Goal: Transaction & Acquisition: Purchase product/service

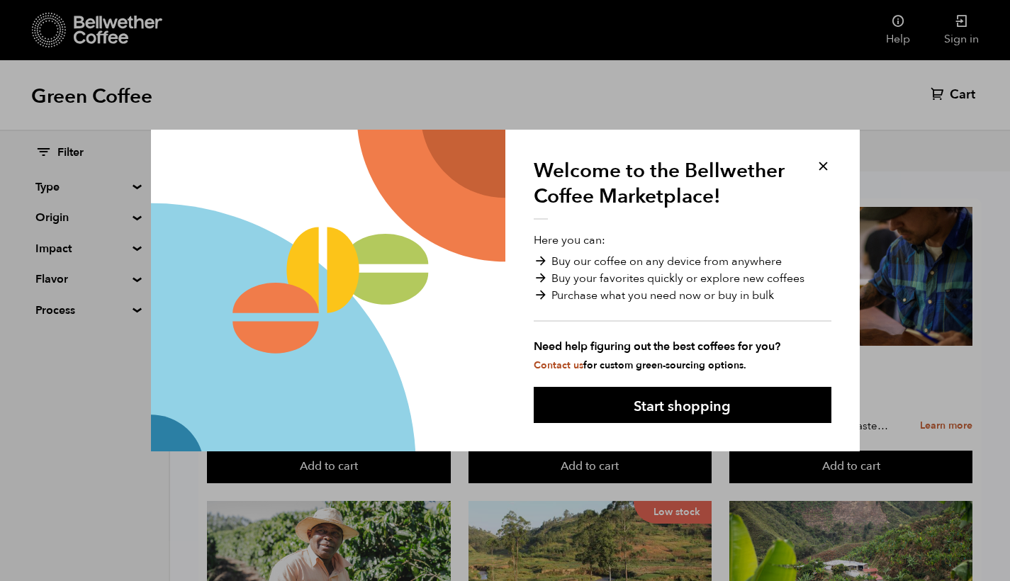
click at [814, 157] on div "Welcome to the Bellwether Coffee Marketplace! Here you can: Buy our coffee on a…" at bounding box center [683, 291] width 355 height 323
click at [820, 160] on button at bounding box center [823, 166] width 16 height 16
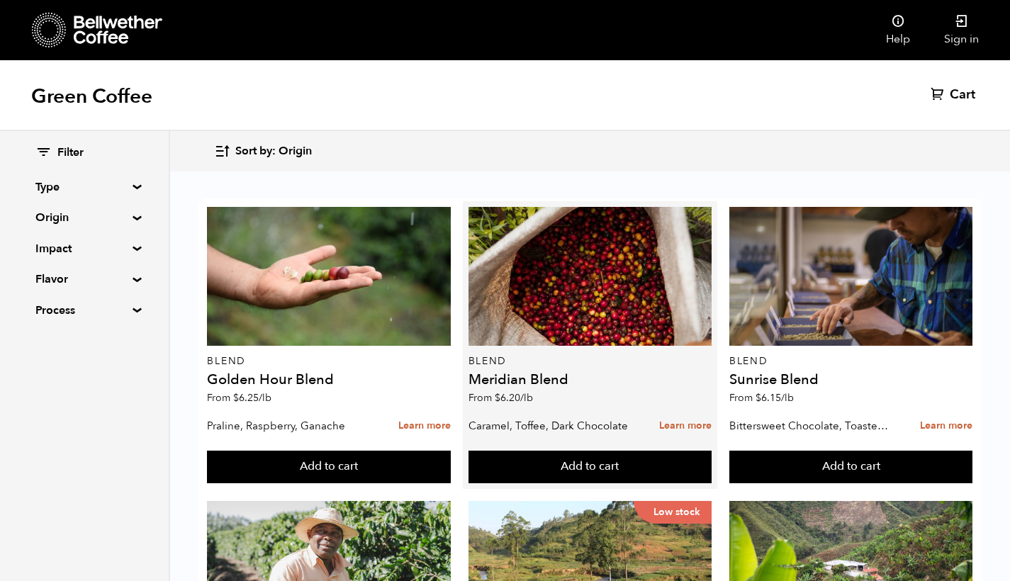
scroll to position [4, 0]
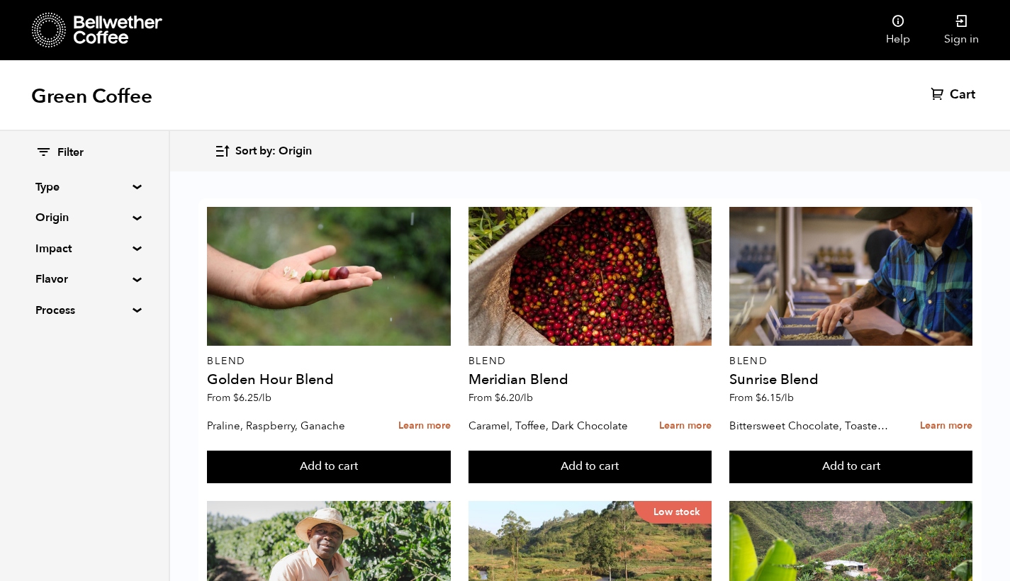
click at [101, 213] on summary "Origin" at bounding box center [84, 217] width 98 height 17
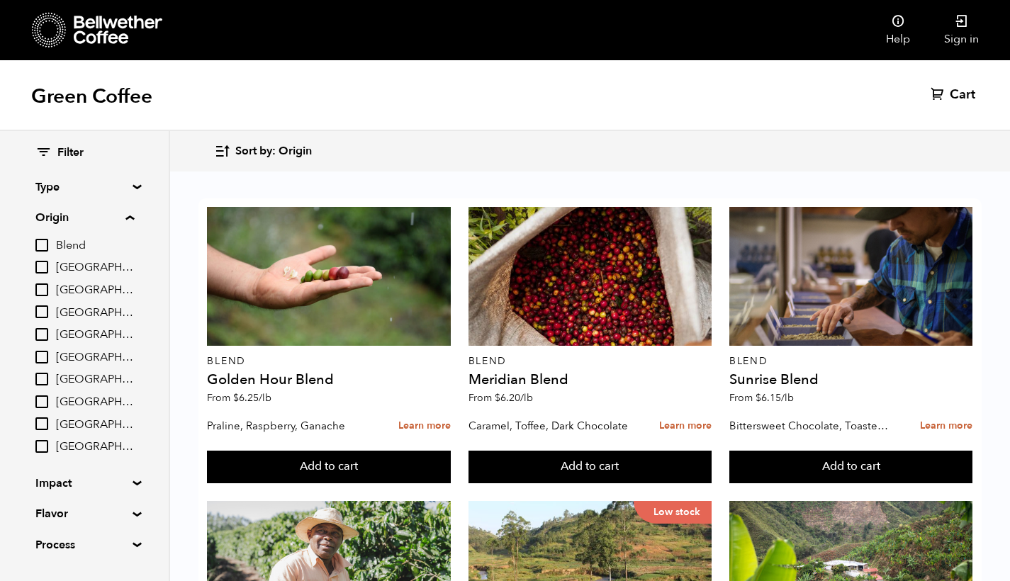
click at [73, 355] on span "[GEOGRAPHIC_DATA]" at bounding box center [95, 358] width 78 height 16
click at [0, 0] on input "[GEOGRAPHIC_DATA]" at bounding box center [0, 0] width 0 height 0
checkbox input "true"
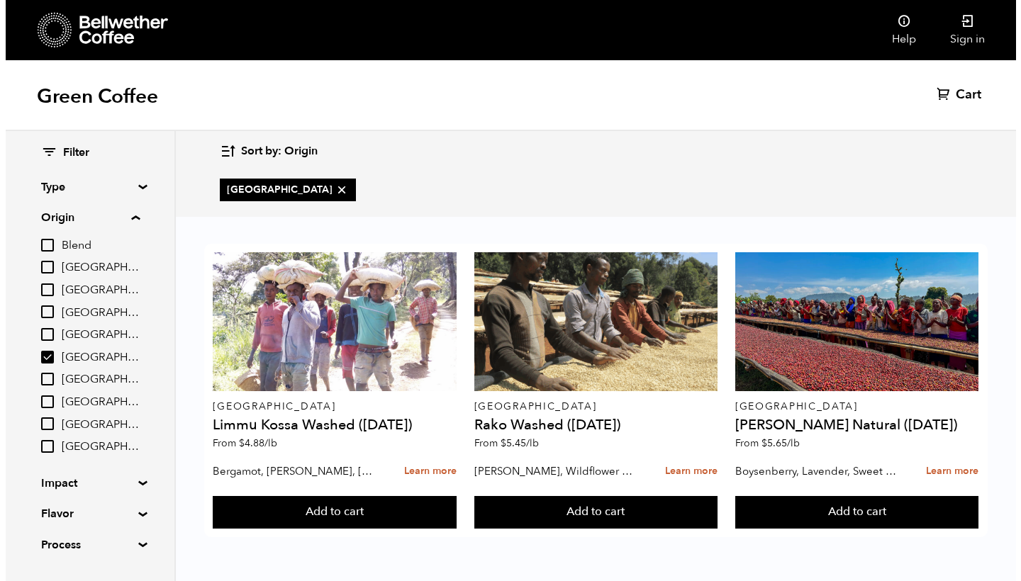
scroll to position [0, 0]
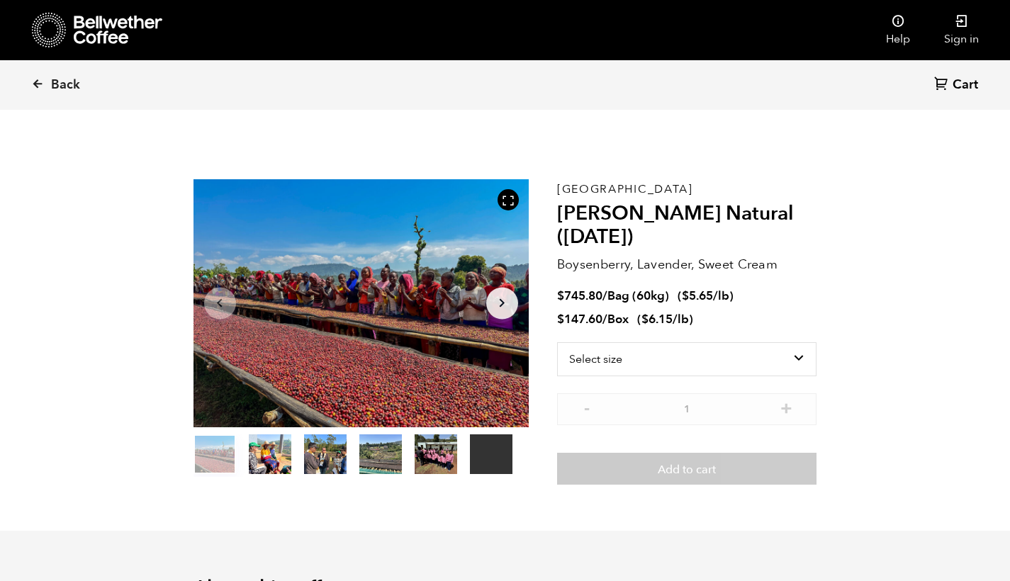
scroll to position [617, 607]
select select "bag-3"
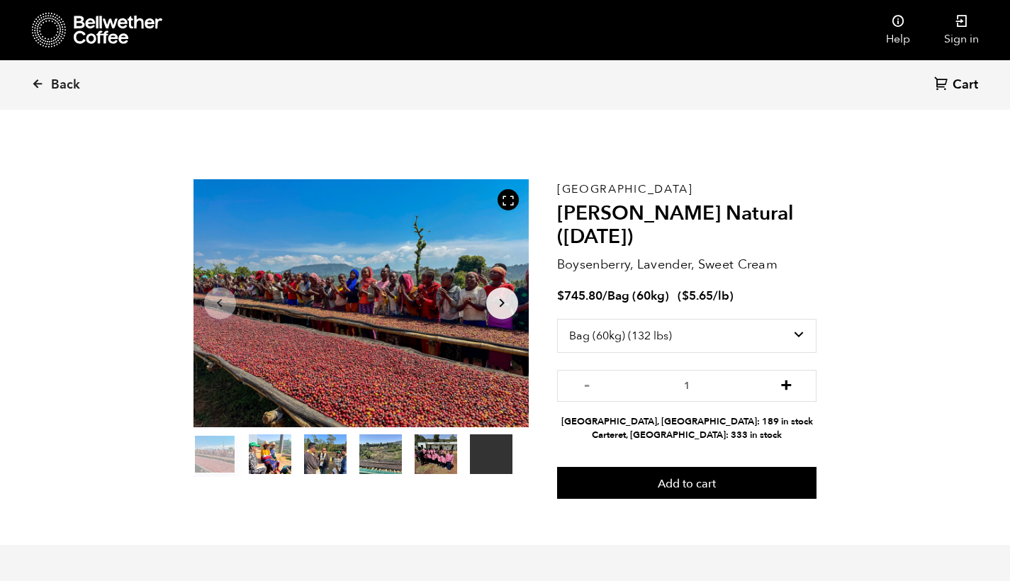
click at [784, 385] on button "+" at bounding box center [787, 384] width 18 height 14
click at [581, 392] on input "4" at bounding box center [687, 386] width 260 height 32
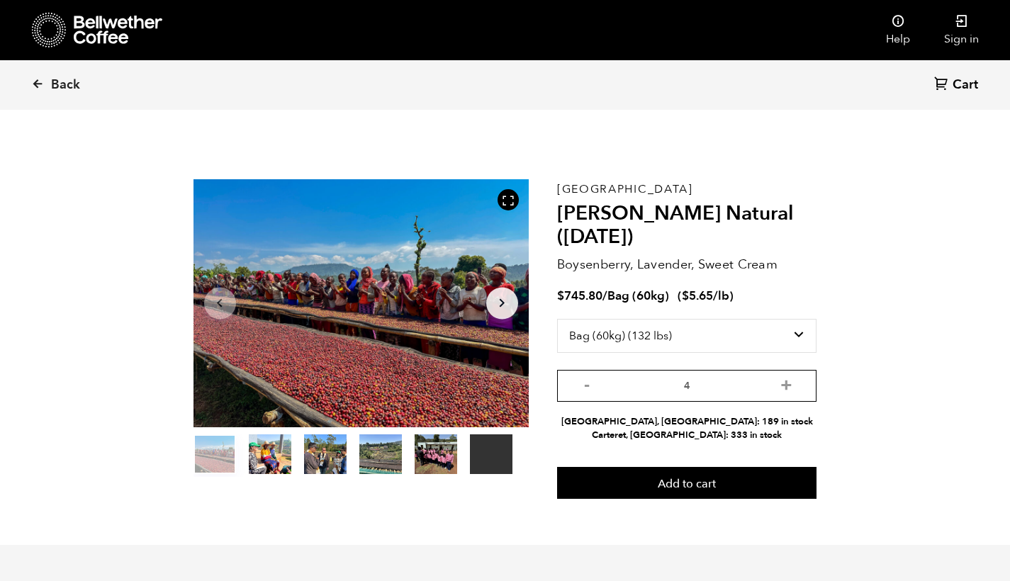
click at [581, 391] on input "4" at bounding box center [687, 386] width 260 height 32
click at [586, 383] on button "-" at bounding box center [588, 384] width 18 height 14
type input "1"
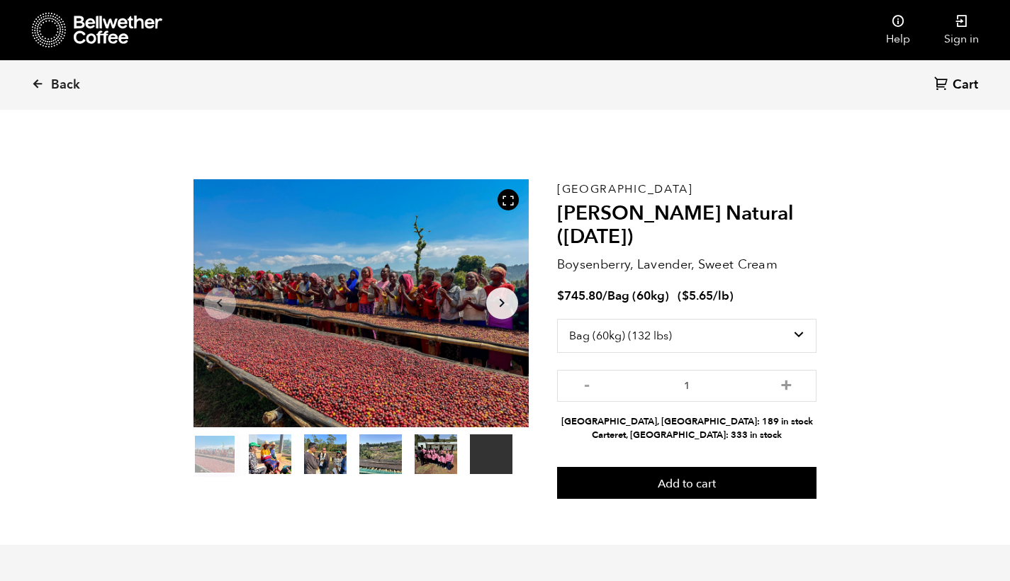
click at [845, 396] on section "Your browser does not support the video tag. Item 1 of 6 Your browser does not …" at bounding box center [505, 339] width 695 height 413
drag, startPoint x: 605, startPoint y: 297, endPoint x: 563, endPoint y: 294, distance: 41.9
click at [563, 294] on span "$ 745.80 / Bag (60kg)" at bounding box center [614, 296] width 115 height 16
click at [79, 90] on span "Back" at bounding box center [65, 85] width 29 height 17
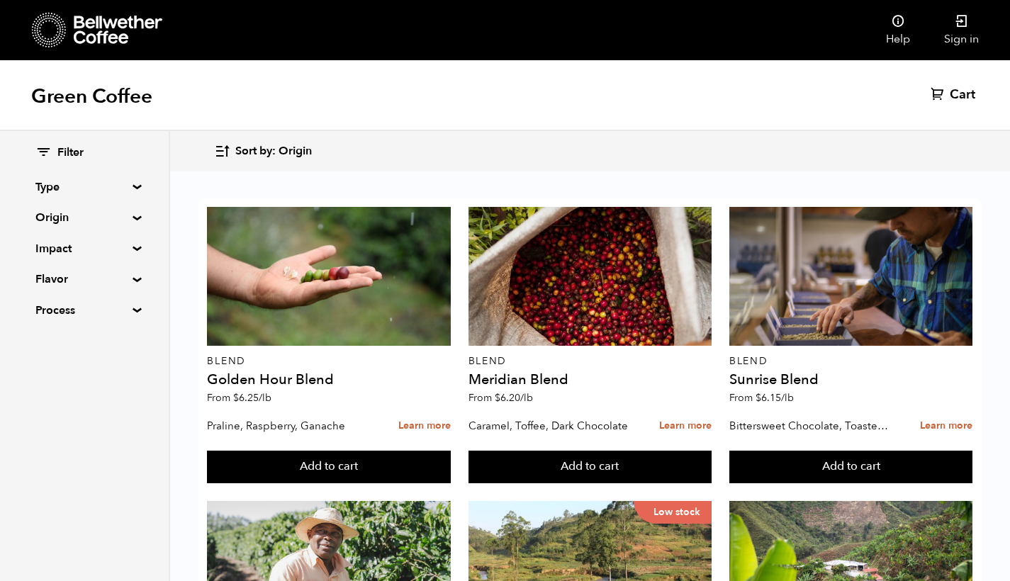
click at [235, 154] on button "Sort by: Origin" at bounding box center [263, 151] width 98 height 33
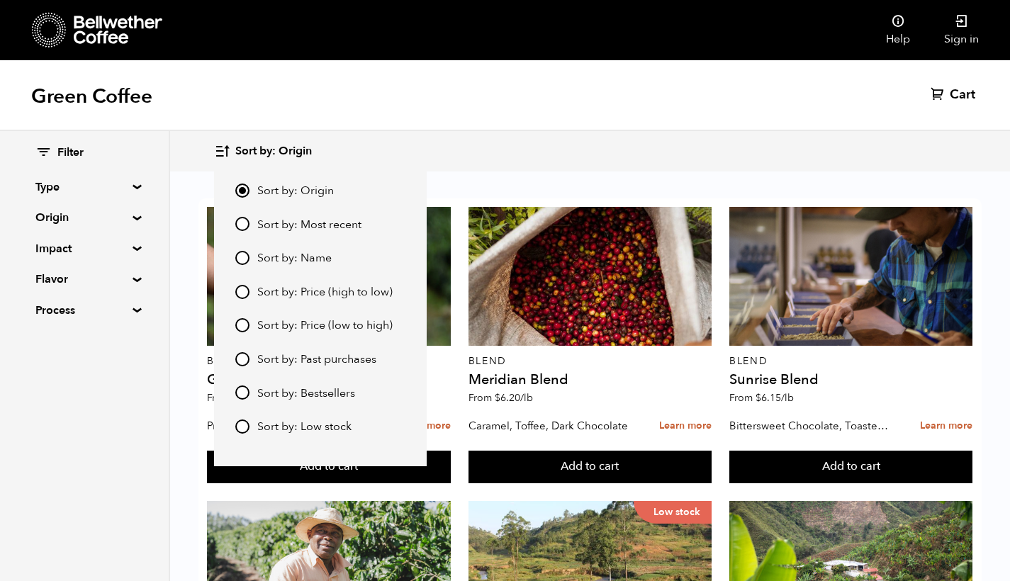
click at [280, 289] on span "Sort by: Price (high to low)" at bounding box center [324, 293] width 135 height 16
click at [250, 289] on input "Sort by: Price (high to low)" at bounding box center [242, 292] width 14 height 14
radio input "true"
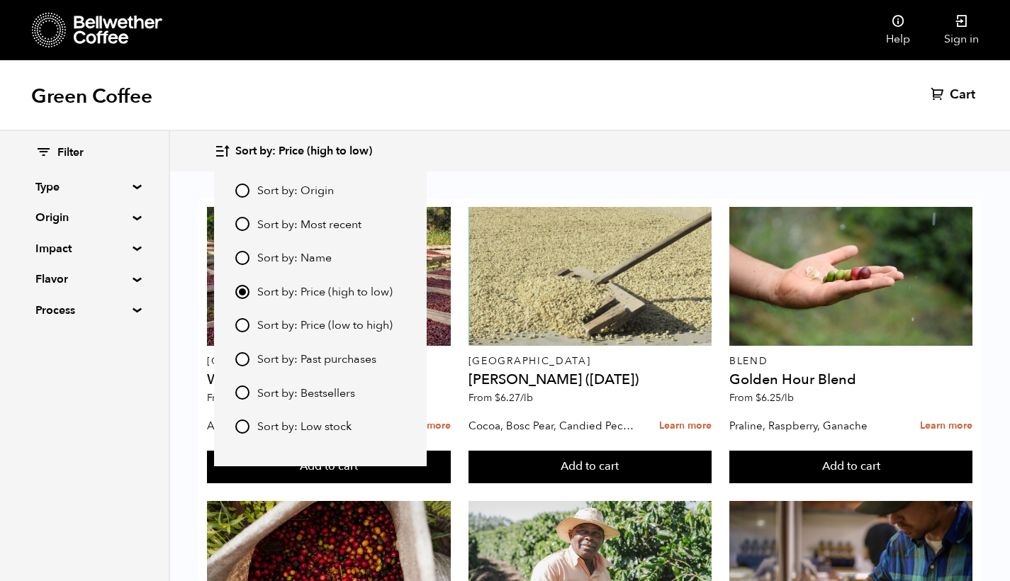
click at [279, 318] on span "Sort by: Price (low to high)" at bounding box center [324, 326] width 135 height 16
click at [250, 318] on input "Sort by: Price (low to high)" at bounding box center [242, 325] width 14 height 14
radio input "true"
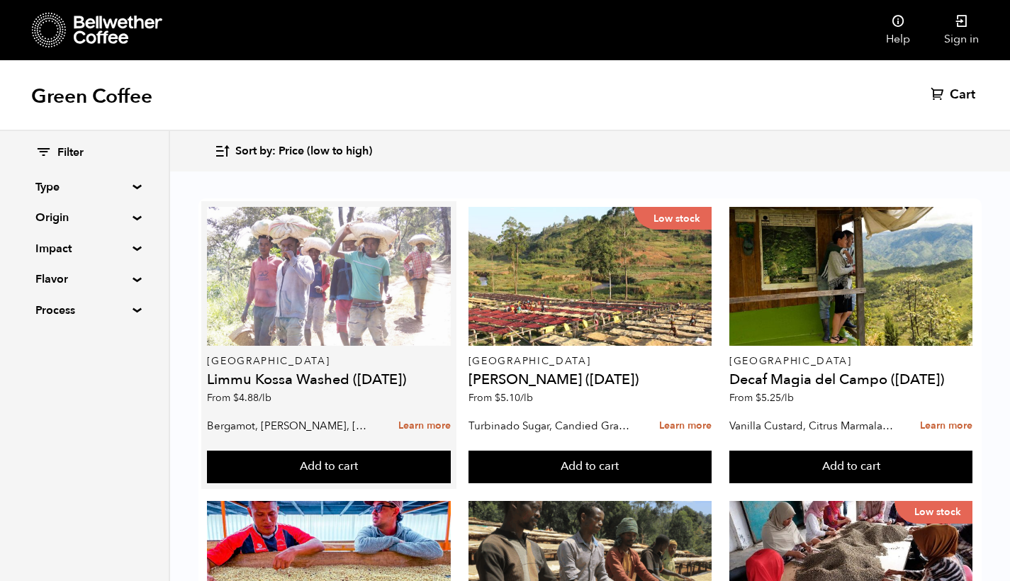
click at [400, 296] on div at bounding box center [328, 276] width 243 height 139
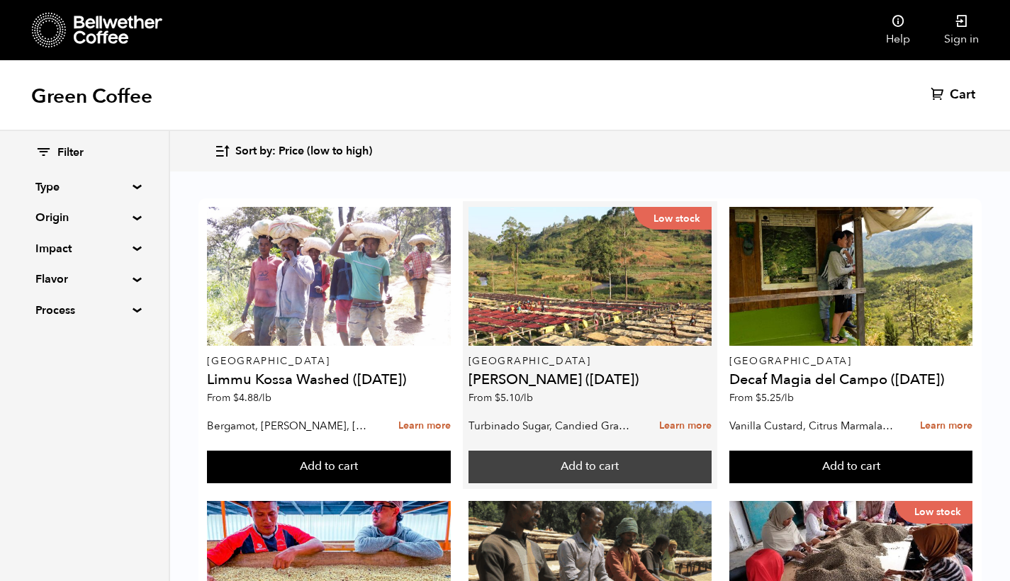
click at [562, 467] on button "Add to cart" at bounding box center [590, 467] width 243 height 33
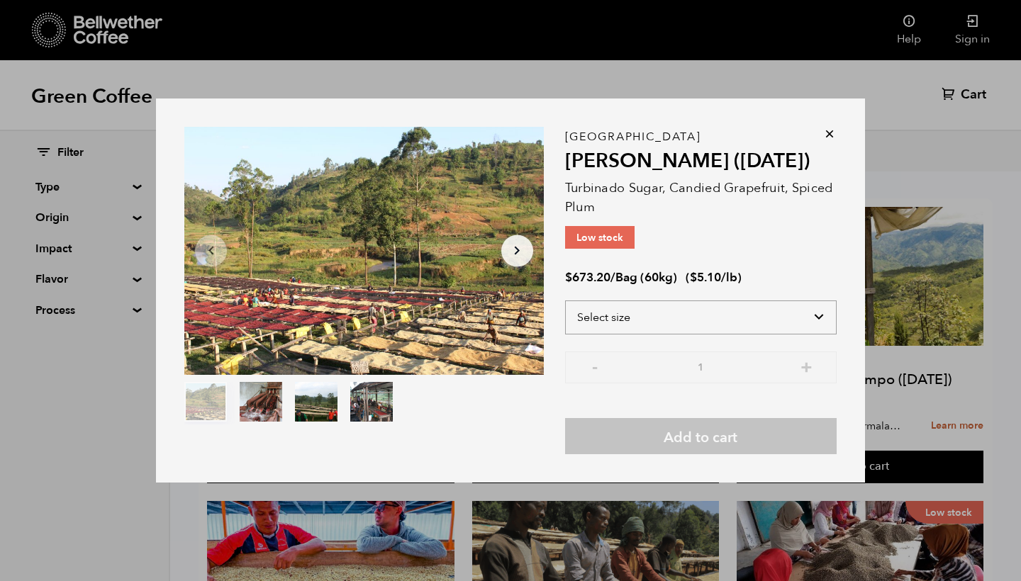
select select "bag-3"
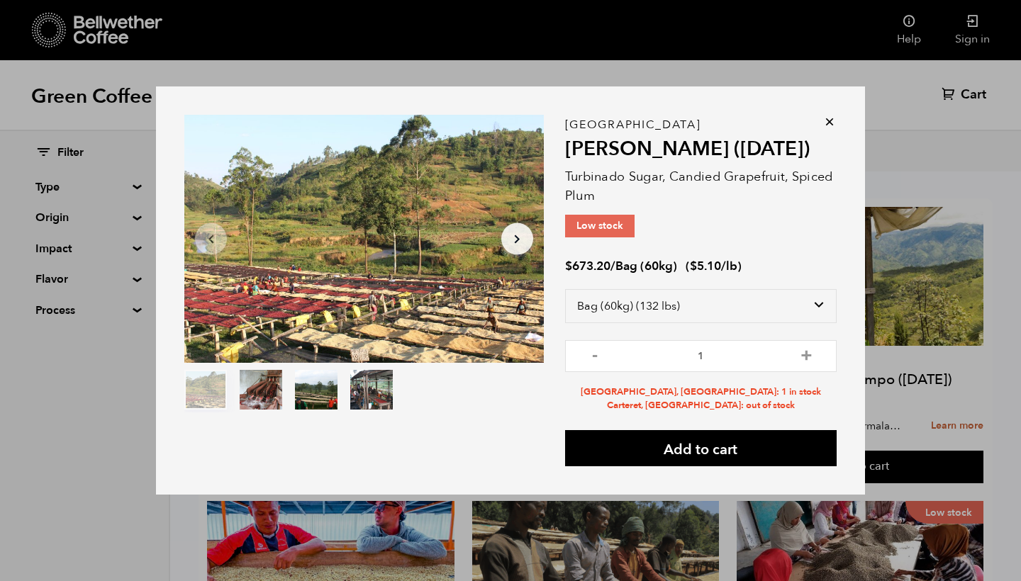
click at [834, 116] on icon at bounding box center [830, 122] width 14 height 14
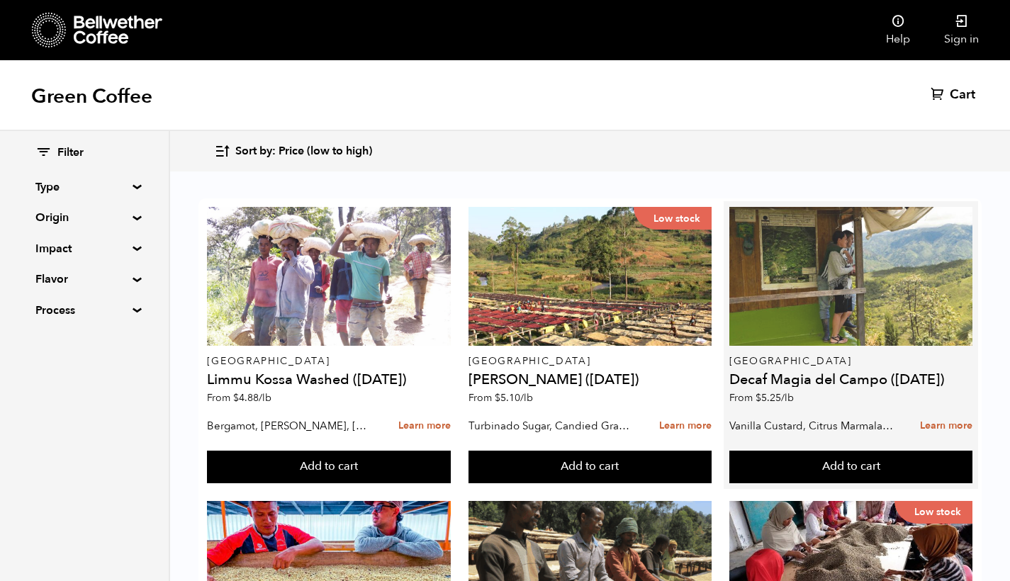
click at [841, 267] on div at bounding box center [851, 276] width 243 height 139
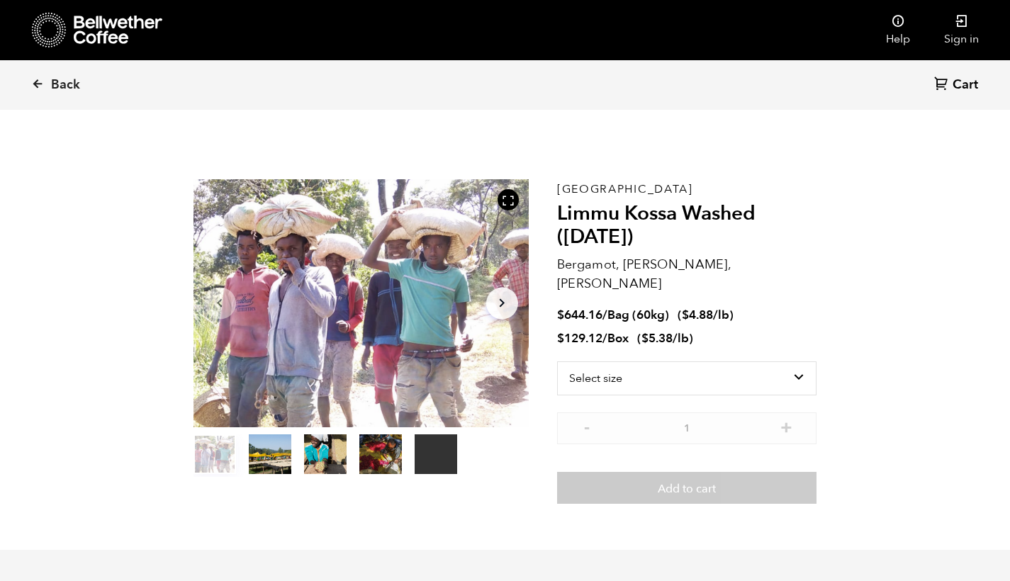
scroll to position [617, 607]
click at [503, 302] on icon "button" at bounding box center [502, 303] width 5 height 9
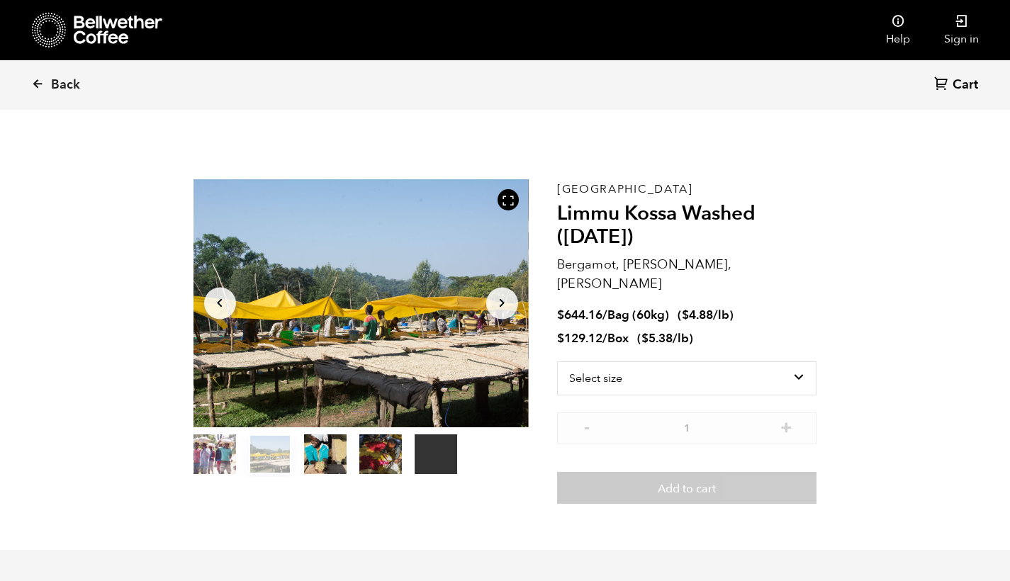
click at [503, 302] on icon "button" at bounding box center [502, 303] width 5 height 9
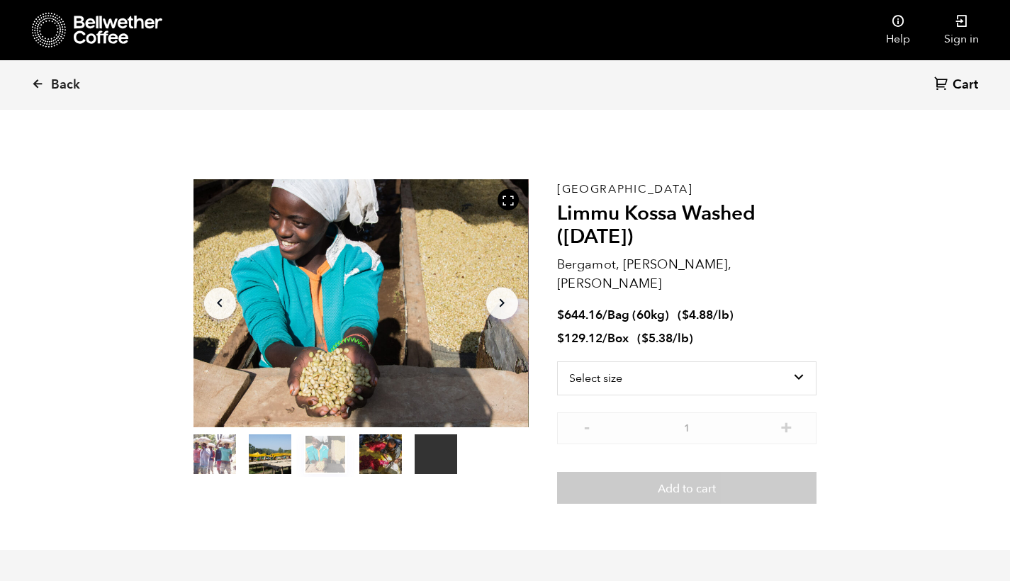
click at [503, 302] on icon "button" at bounding box center [502, 303] width 5 height 9
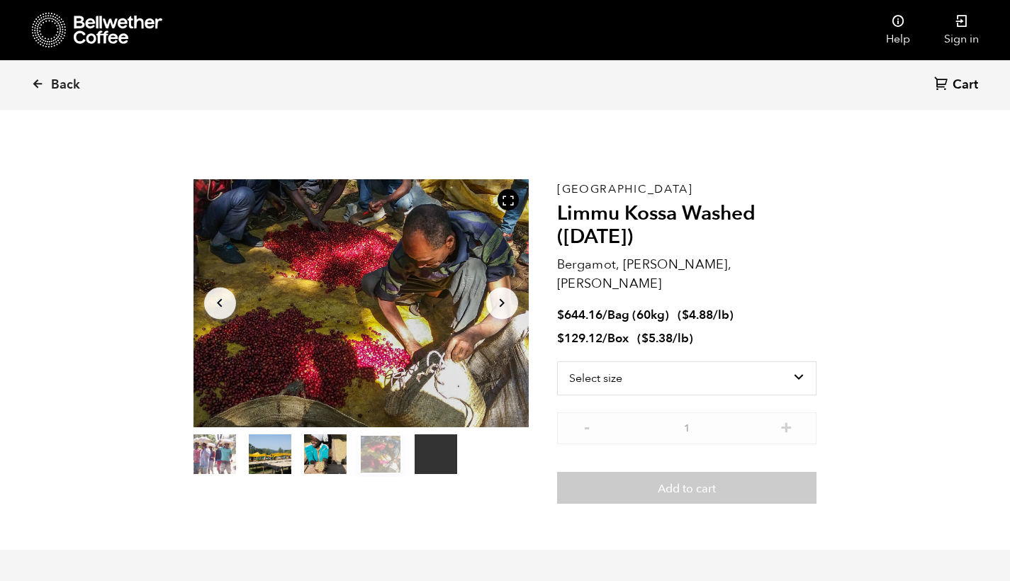
click at [503, 302] on icon "button" at bounding box center [502, 303] width 5 height 9
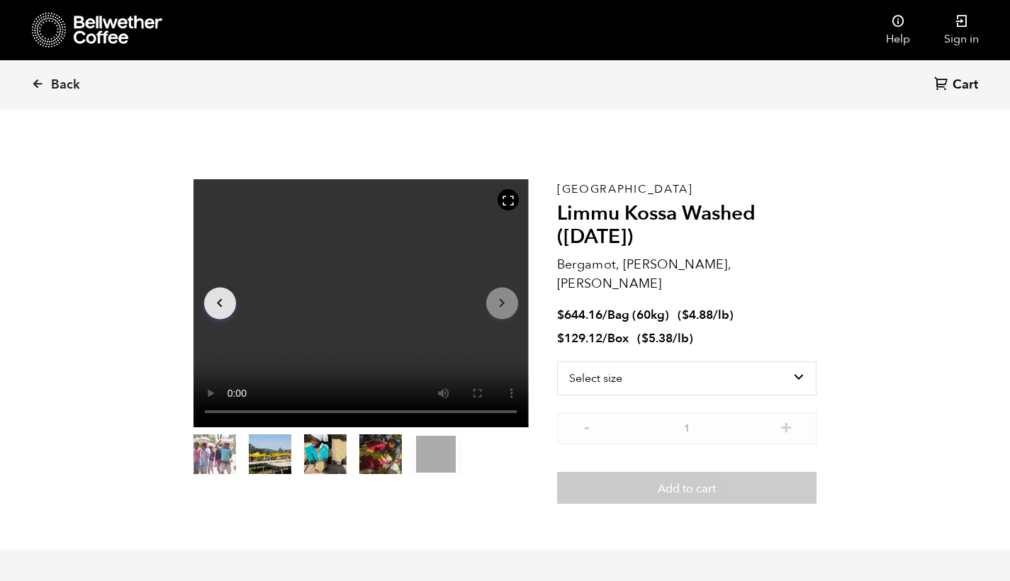
click at [503, 302] on icon "button" at bounding box center [502, 303] width 5 height 9
click at [219, 307] on icon "Arrow Left" at bounding box center [219, 303] width 17 height 17
click at [226, 307] on icon "Arrow Left" at bounding box center [219, 303] width 17 height 17
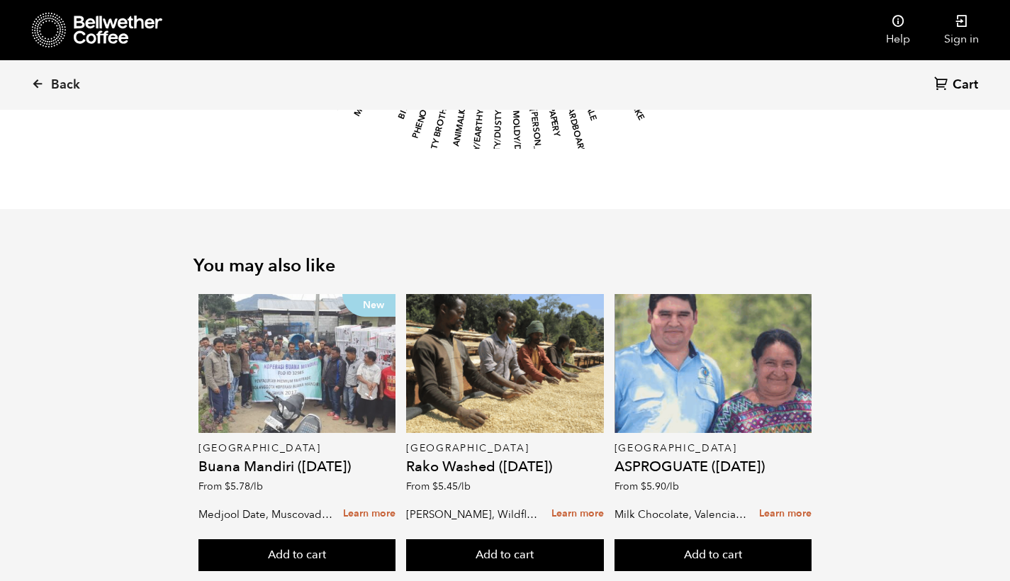
scroll to position [2108, 0]
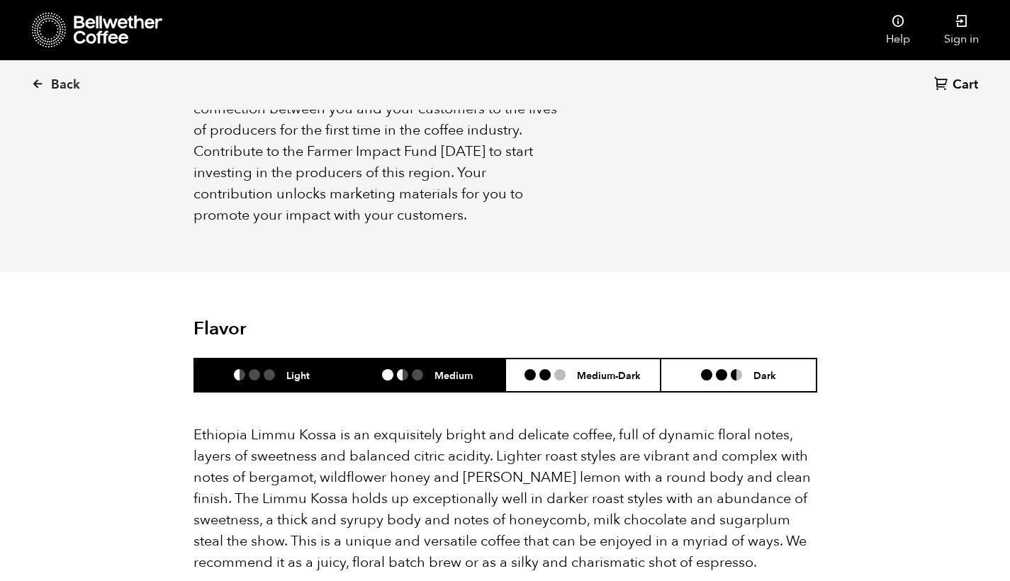
click at [426, 369] on div "Medium" at bounding box center [427, 375] width 91 height 12
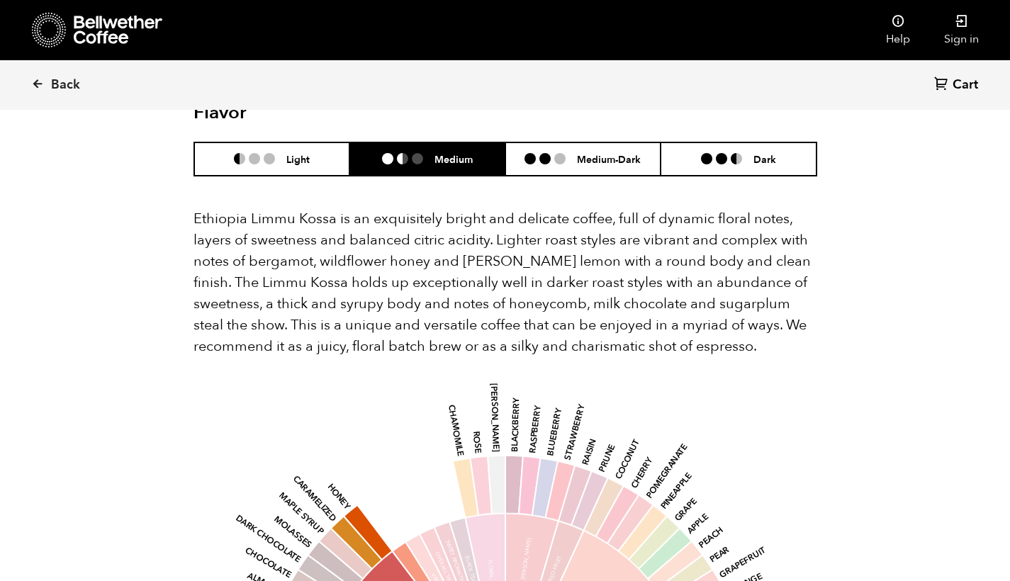
scroll to position [1264, 0]
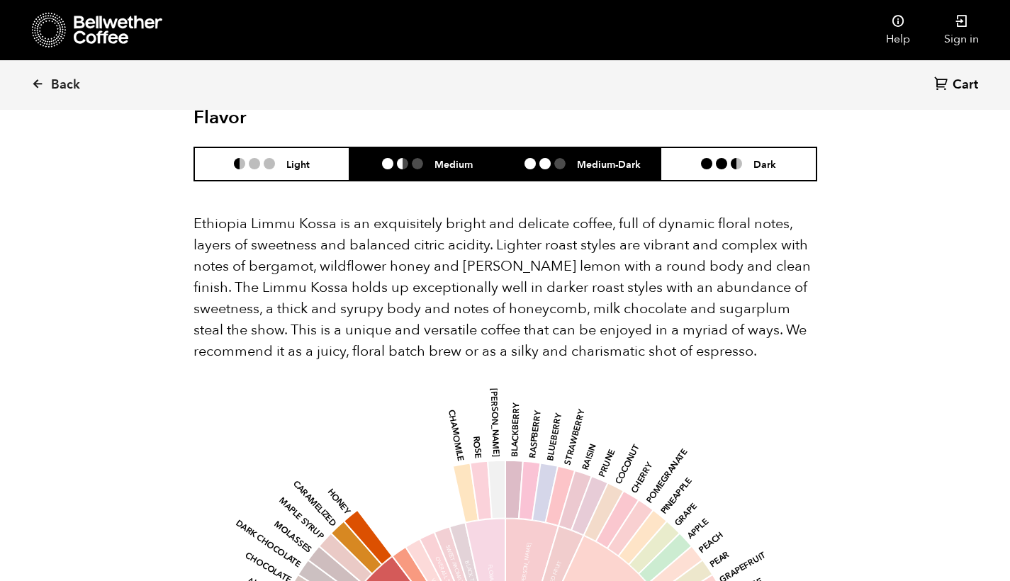
click at [597, 158] on h6 "Medium-Dark" at bounding box center [609, 164] width 64 height 12
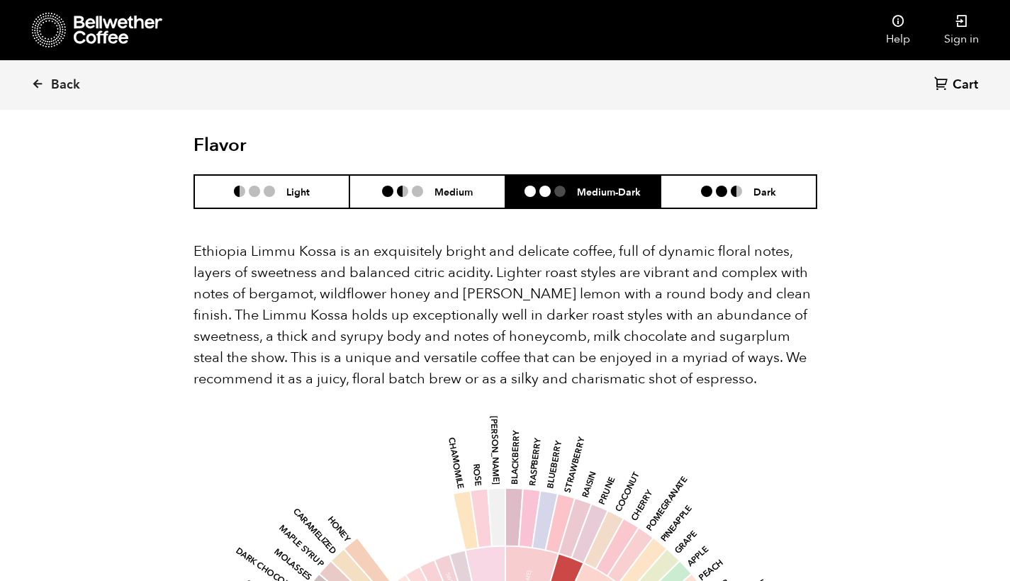
scroll to position [1202, 0]
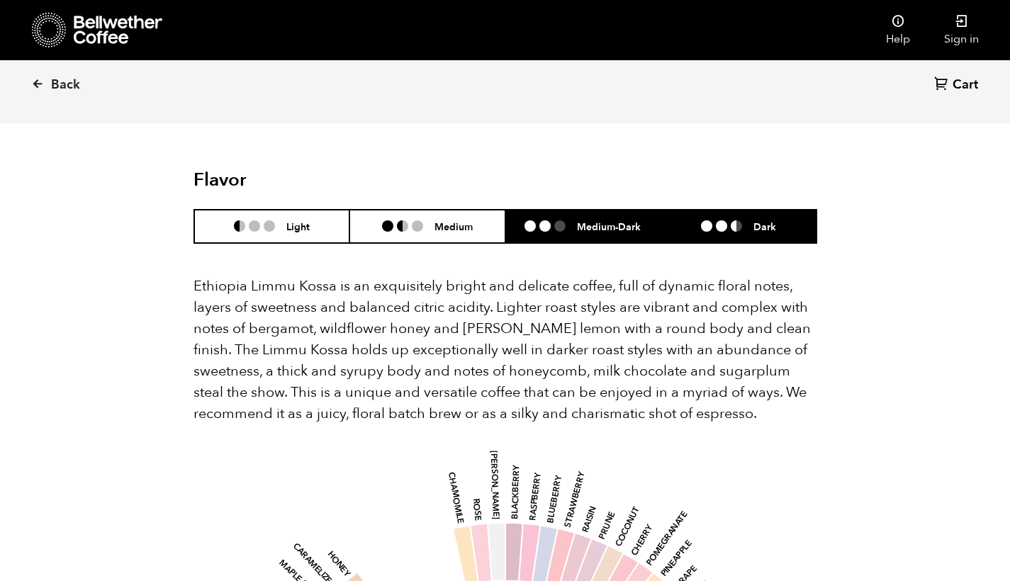
click at [791, 210] on li "Dark" at bounding box center [739, 226] width 156 height 33
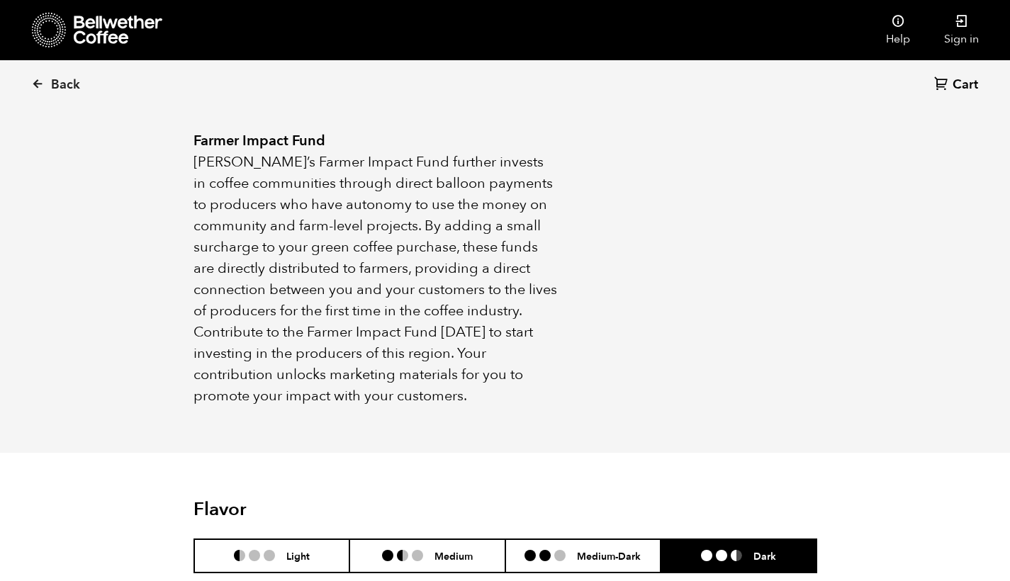
scroll to position [876, 0]
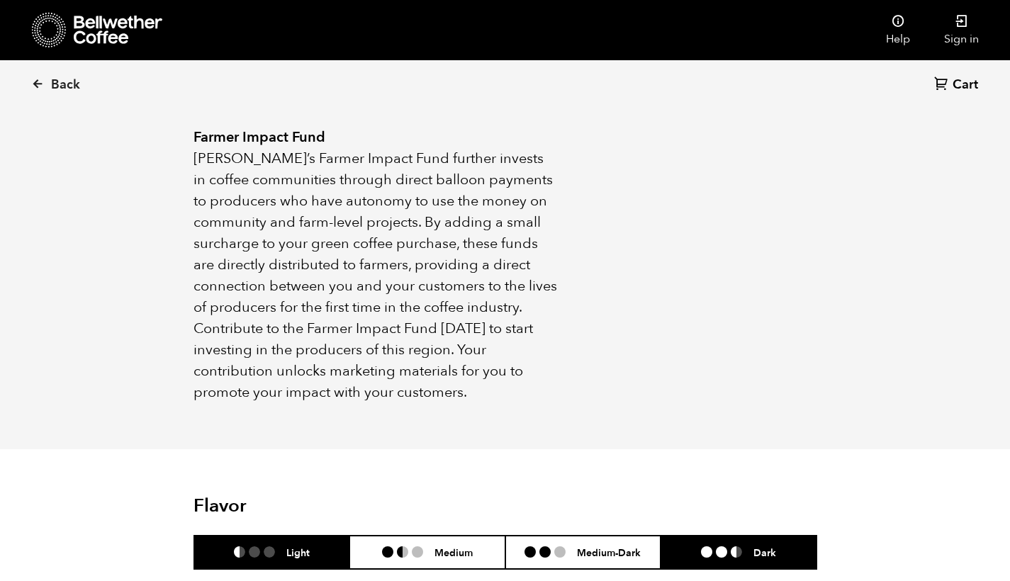
click at [319, 536] on li "Light" at bounding box center [272, 552] width 156 height 33
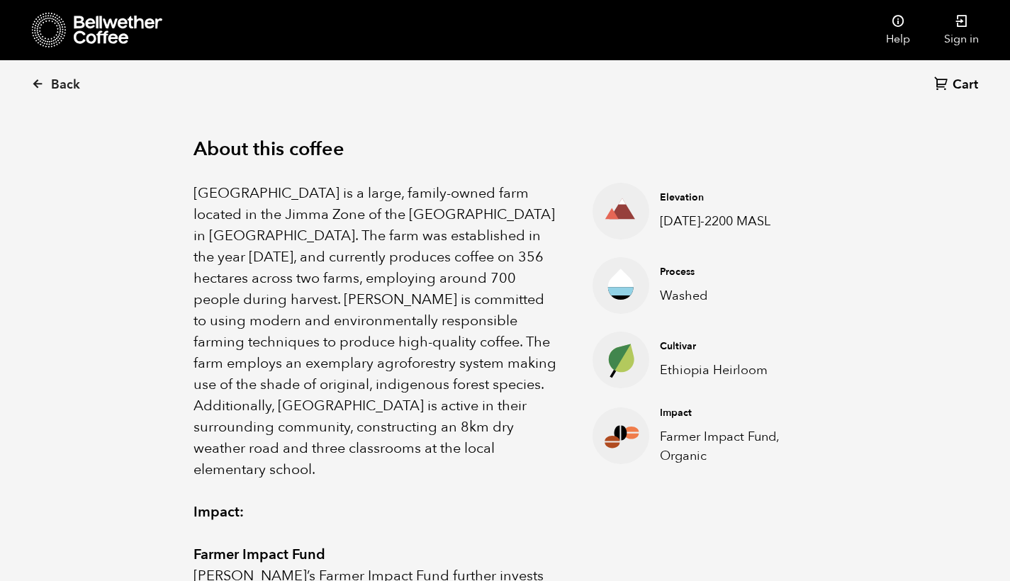
scroll to position [447, 0]
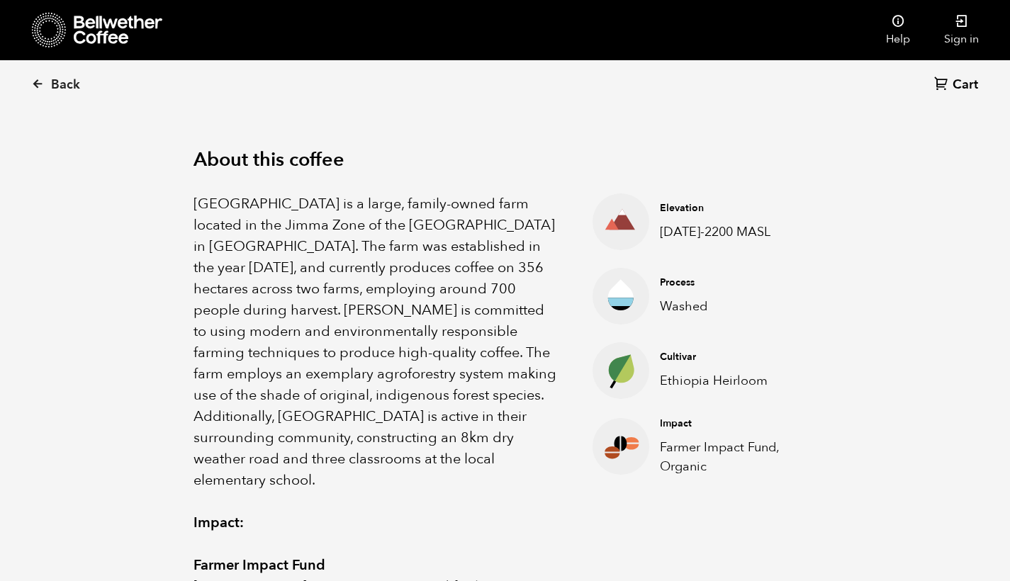
click at [665, 297] on p "Washed" at bounding box center [727, 306] width 135 height 19
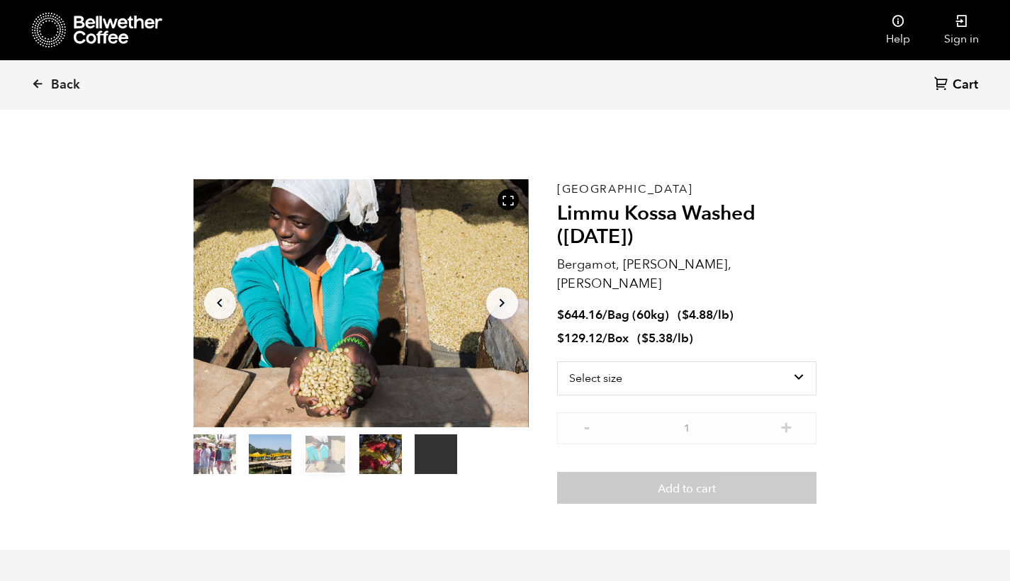
scroll to position [0, 0]
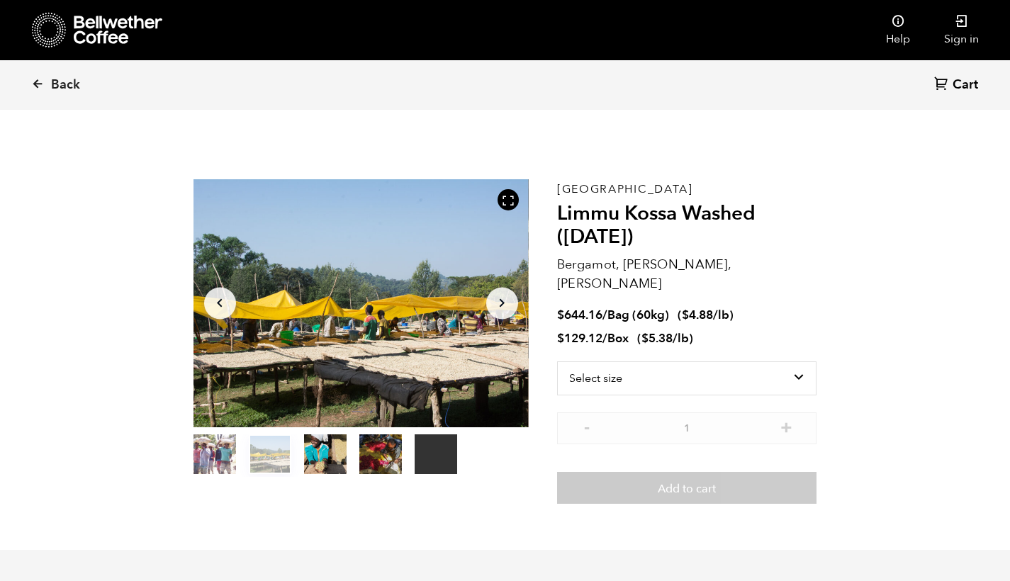
click at [506, 301] on icon "Arrow Right" at bounding box center [502, 303] width 17 height 17
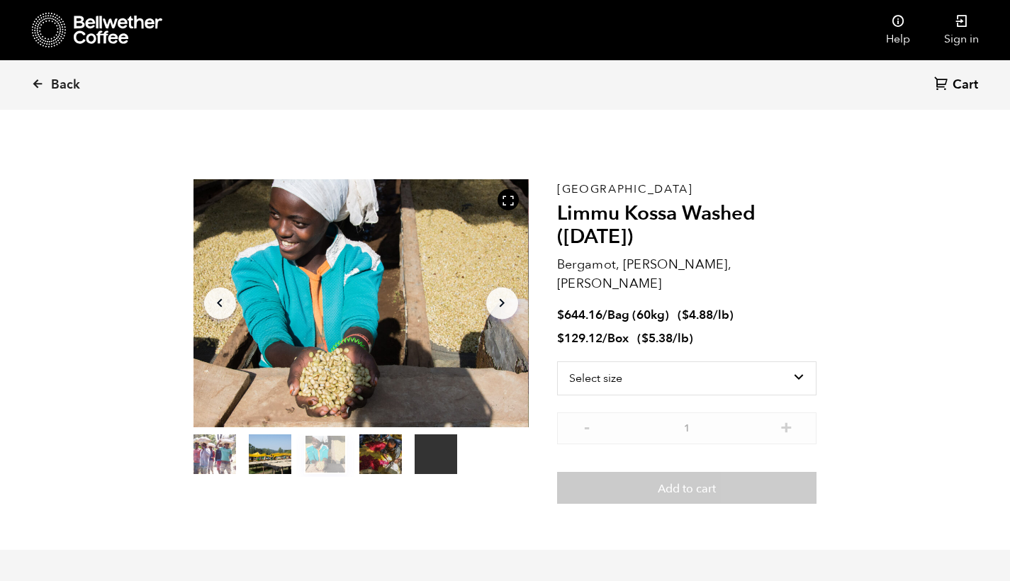
click at [506, 301] on icon "Arrow Right" at bounding box center [502, 303] width 17 height 17
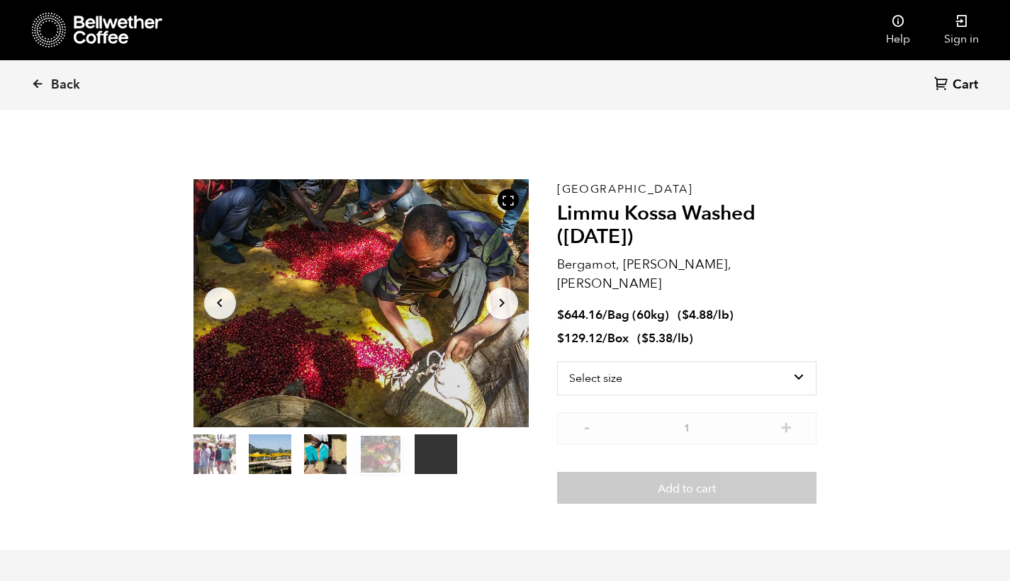
click at [516, 303] on button "Arrow Right" at bounding box center [502, 303] width 32 height 32
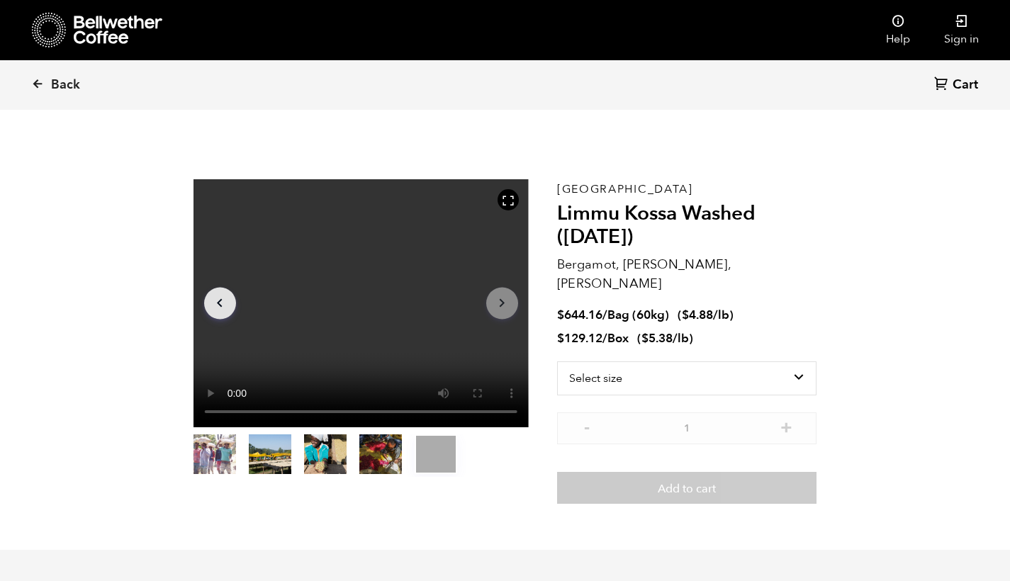
click at [516, 303] on button "Arrow Right" at bounding box center [502, 303] width 32 height 32
click at [218, 303] on icon "button" at bounding box center [219, 303] width 5 height 9
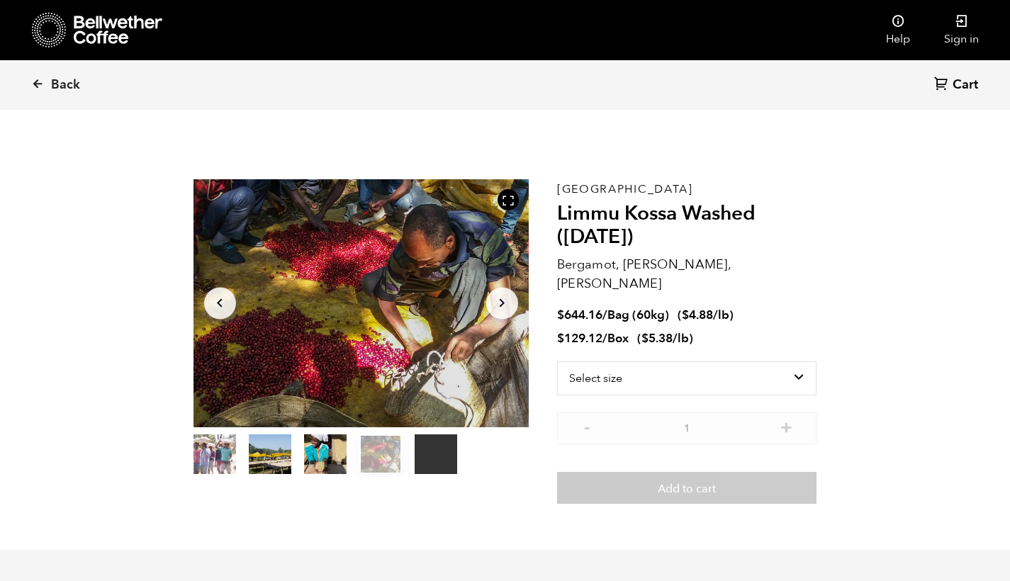
click at [218, 303] on icon "button" at bounding box center [219, 303] width 5 height 9
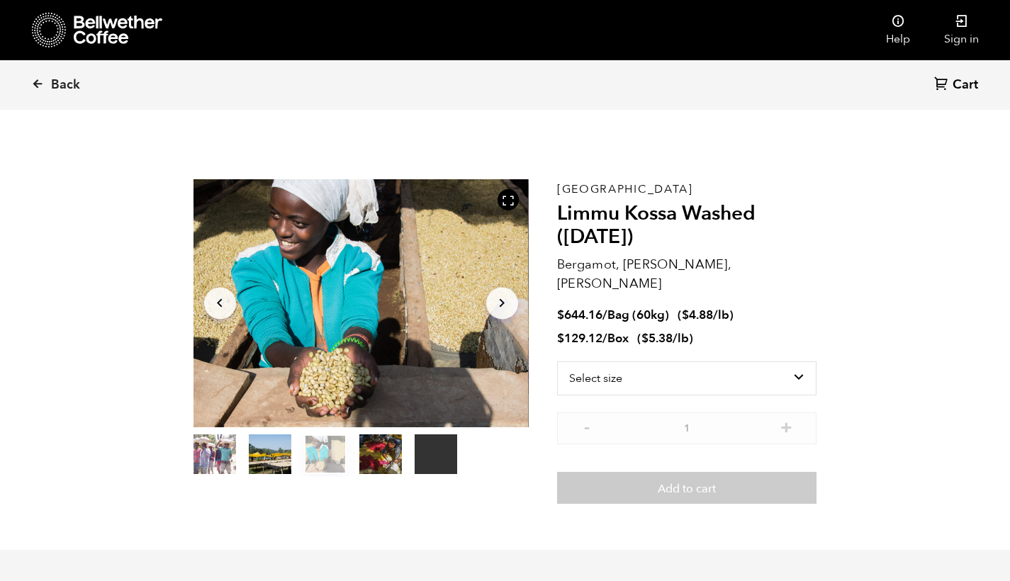
click at [222, 315] on button "Arrow Left" at bounding box center [220, 303] width 32 height 32
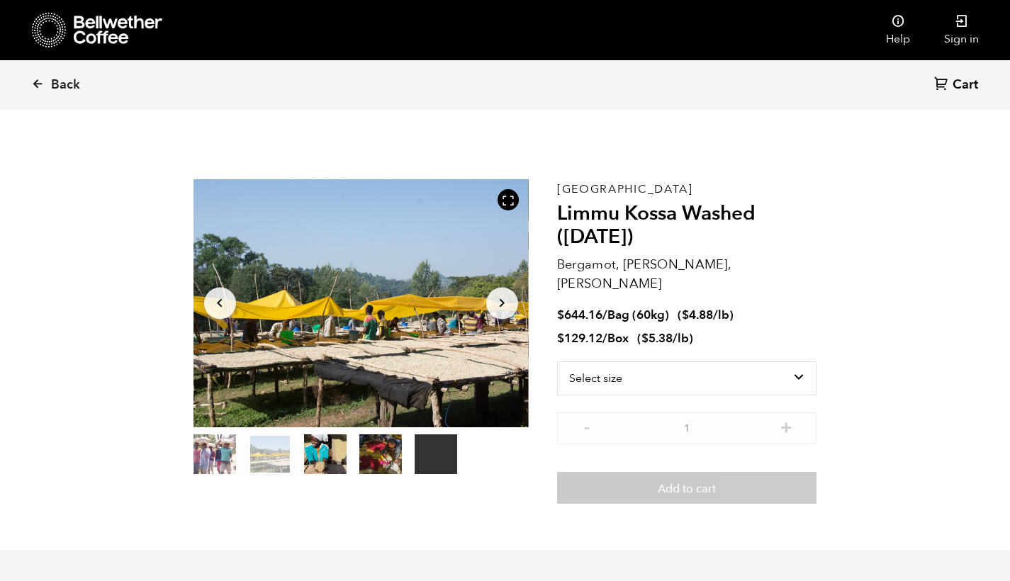
click at [222, 310] on icon "Arrow Left" at bounding box center [219, 303] width 17 height 17
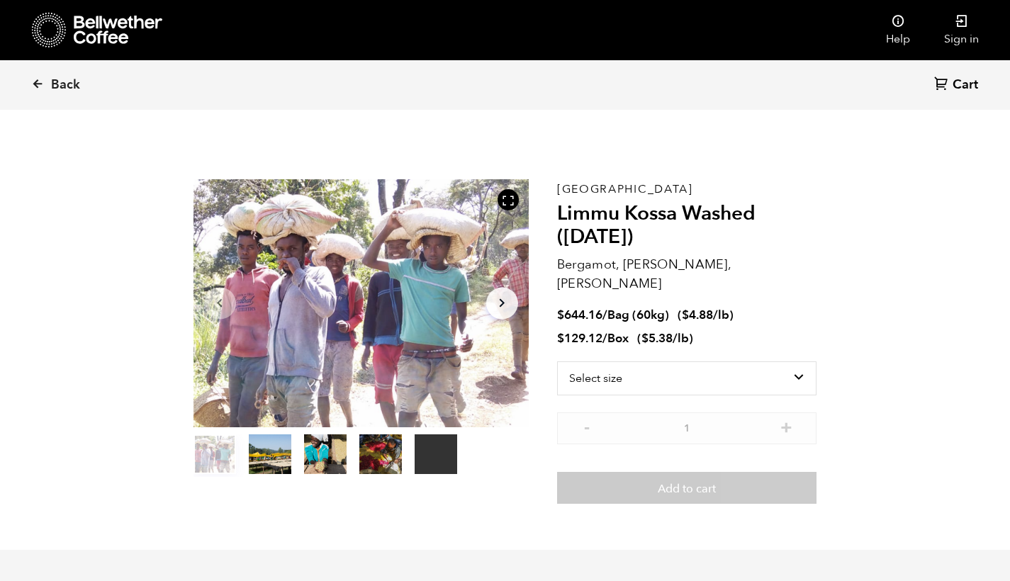
click at [222, 310] on icon "Arrow Left" at bounding box center [219, 303] width 17 height 17
click at [222, 298] on icon "Arrow Left" at bounding box center [219, 303] width 17 height 17
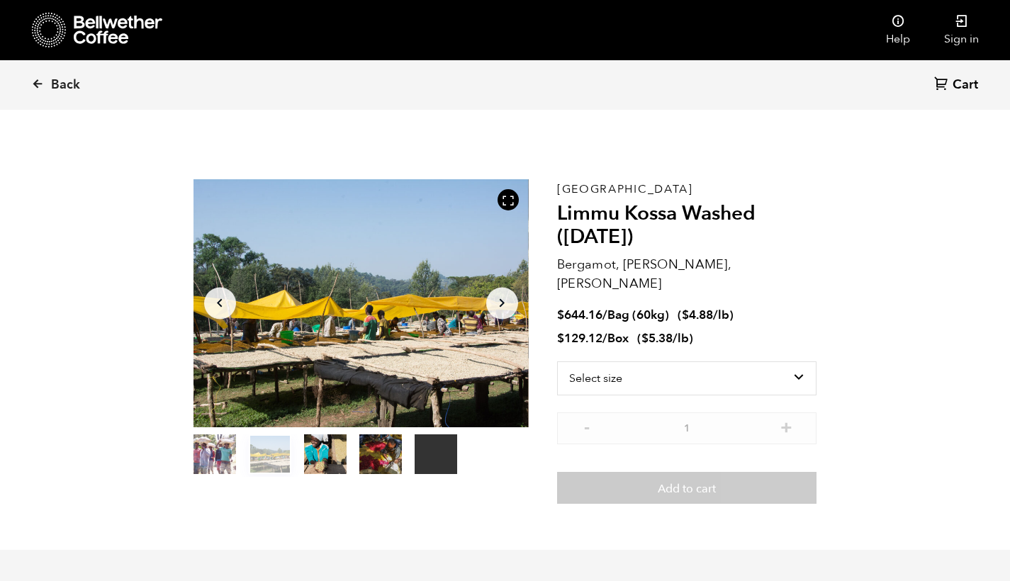
click at [222, 301] on icon "Arrow Left" at bounding box center [219, 303] width 17 height 17
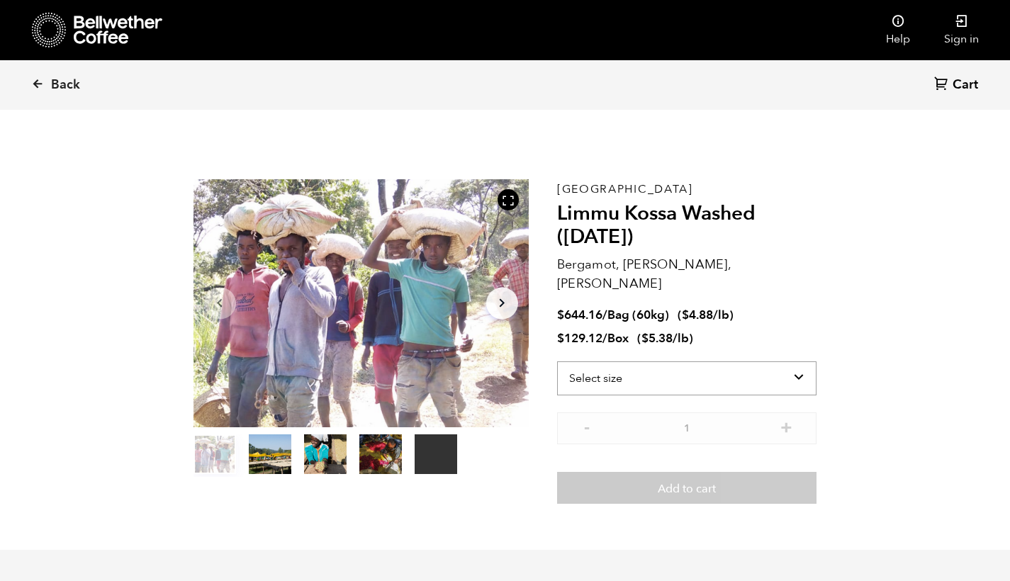
select select "bag-3"
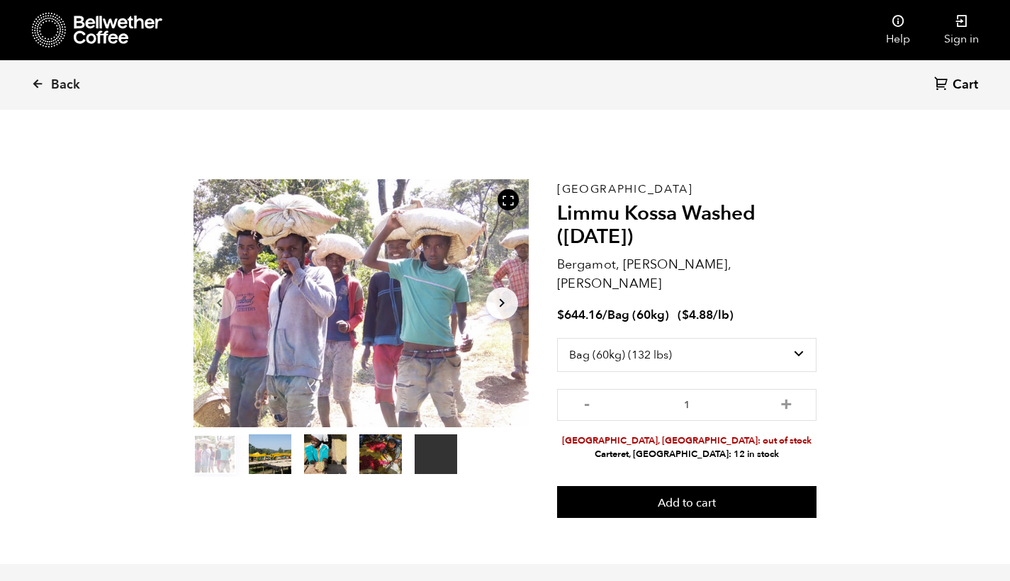
click at [629, 455] on div "Ethiopia Limmu Kossa Washed ([DATE]) Bergamot, Honeycomb, [PERSON_NAME] $ 644.1…" at bounding box center [687, 349] width 260 height 340
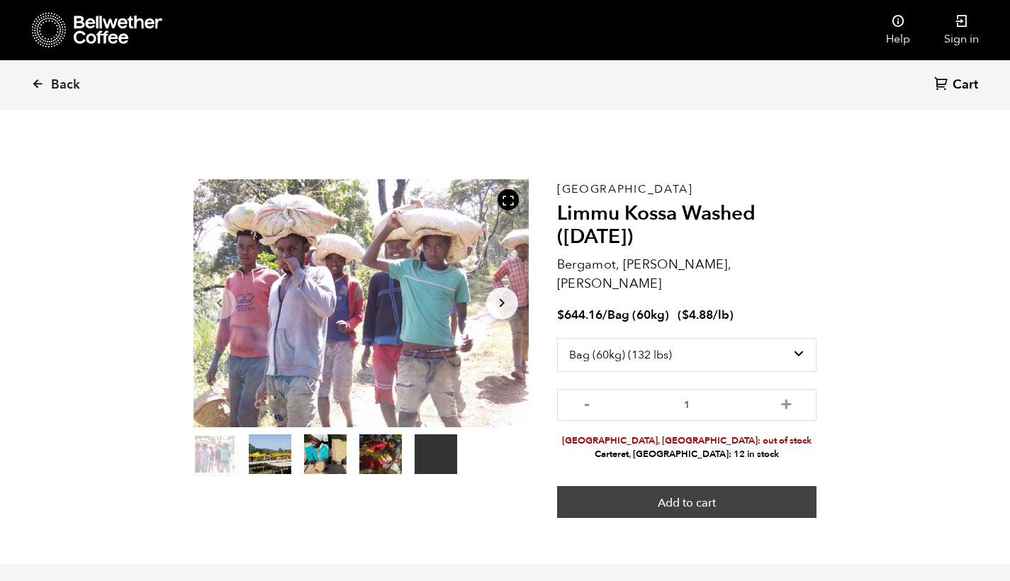
click at [708, 486] on button "Add to cart" at bounding box center [687, 502] width 260 height 33
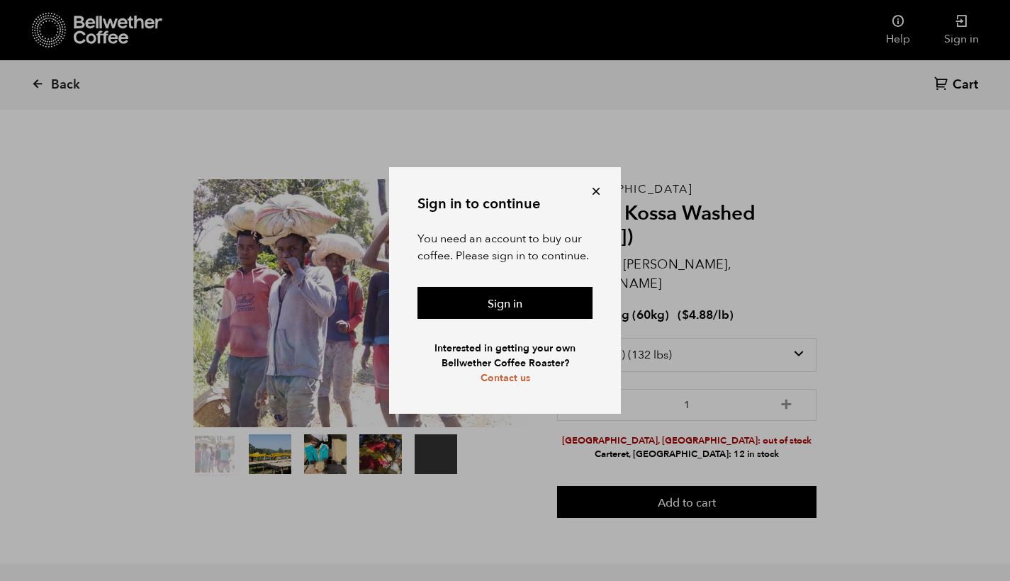
click at [592, 189] on button at bounding box center [596, 191] width 14 height 14
